Goal: Task Accomplishment & Management: Use online tool/utility

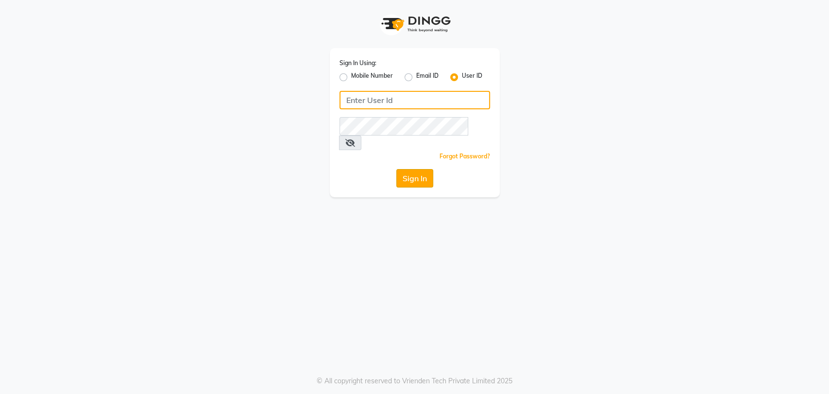
type input "9850407724"
click at [418, 169] on button "Sign In" at bounding box center [414, 178] width 37 height 18
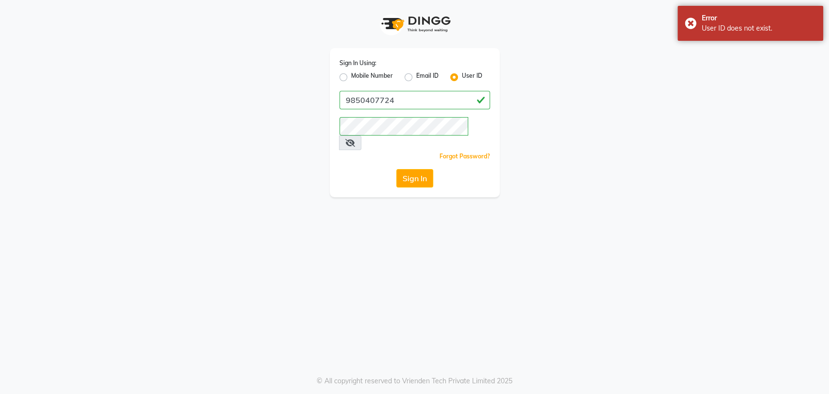
click at [351, 75] on label "Mobile Number" at bounding box center [372, 77] width 42 height 12
click at [351, 75] on input "Mobile Number" at bounding box center [354, 74] width 6 height 6
radio input "true"
radio input "false"
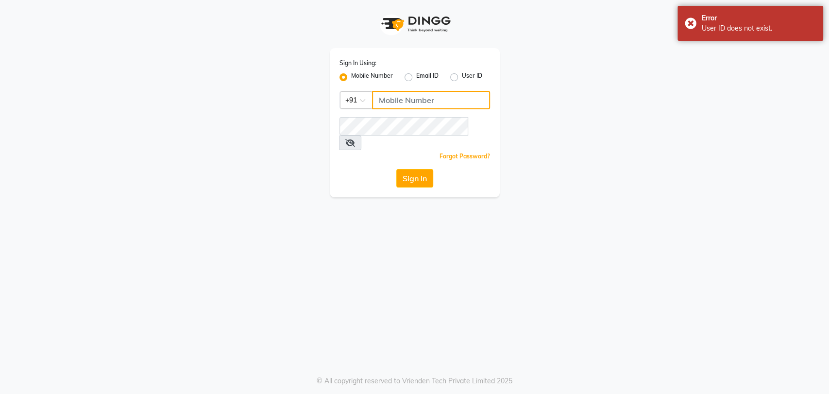
click at [392, 96] on input "Username" at bounding box center [431, 100] width 118 height 18
type input "9850407724"
click at [415, 169] on button "Sign In" at bounding box center [414, 178] width 37 height 18
